Goal: Transaction & Acquisition: Purchase product/service

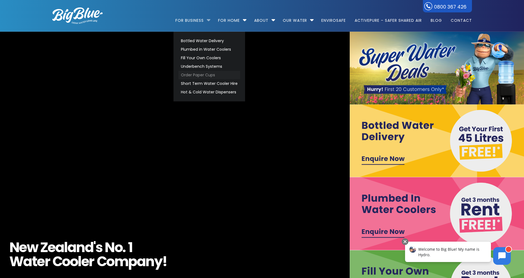
click at [205, 75] on link "Order Paper Cups" at bounding box center [209, 75] width 62 height 9
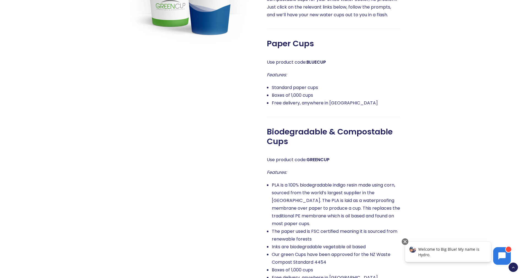
scroll to position [440, 0]
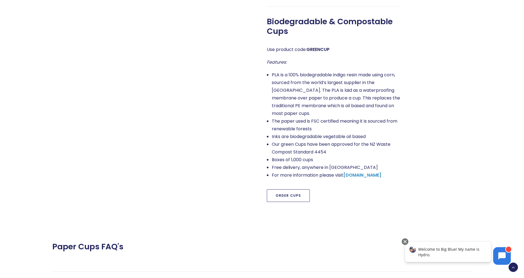
click at [294, 189] on link "Order Cups" at bounding box center [288, 195] width 43 height 13
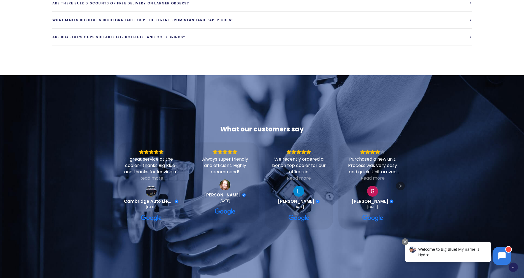
scroll to position [664, 0]
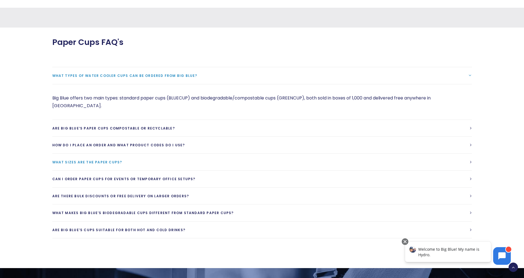
click at [102, 154] on link "What sizes are the paper cups?" at bounding box center [261, 162] width 419 height 17
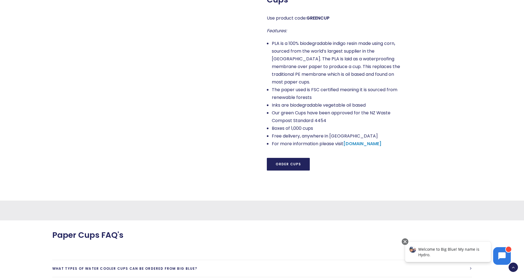
scroll to position [417, 0]
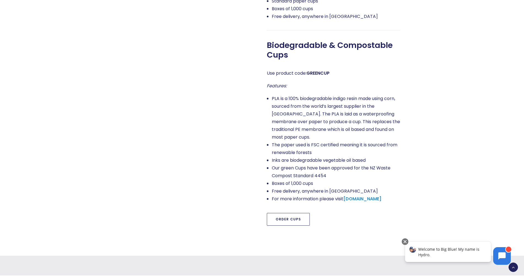
click at [275, 213] on link "Order Cups" at bounding box center [288, 219] width 43 height 13
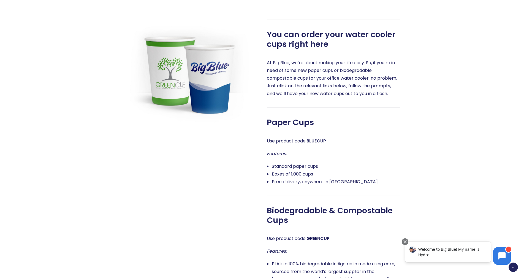
scroll to position [444, 0]
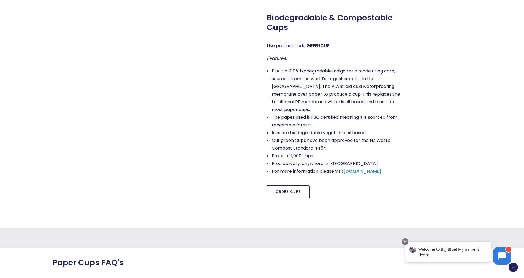
click at [289, 185] on link "Order Cups" at bounding box center [288, 191] width 43 height 13
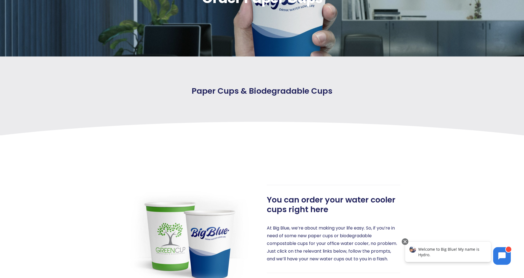
scroll to position [0, 0]
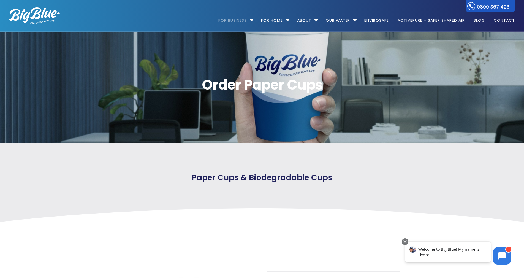
click at [449, 180] on div at bounding box center [436, 182] width 72 height 20
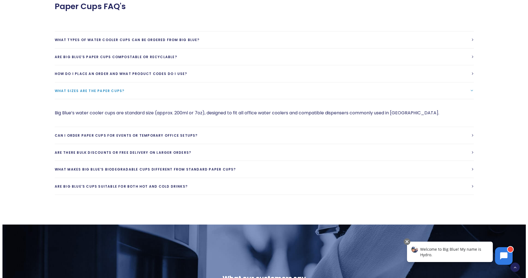
scroll to position [535, 0]
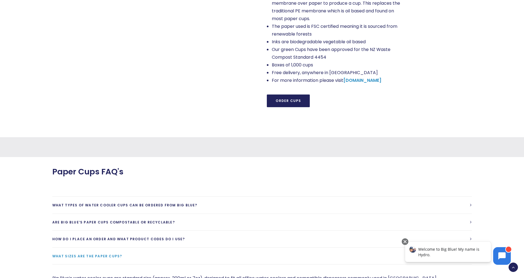
drag, startPoint x: 339, startPoint y: 156, endPoint x: 298, endPoint y: 149, distance: 41.3
